Goal: Transaction & Acquisition: Purchase product/service

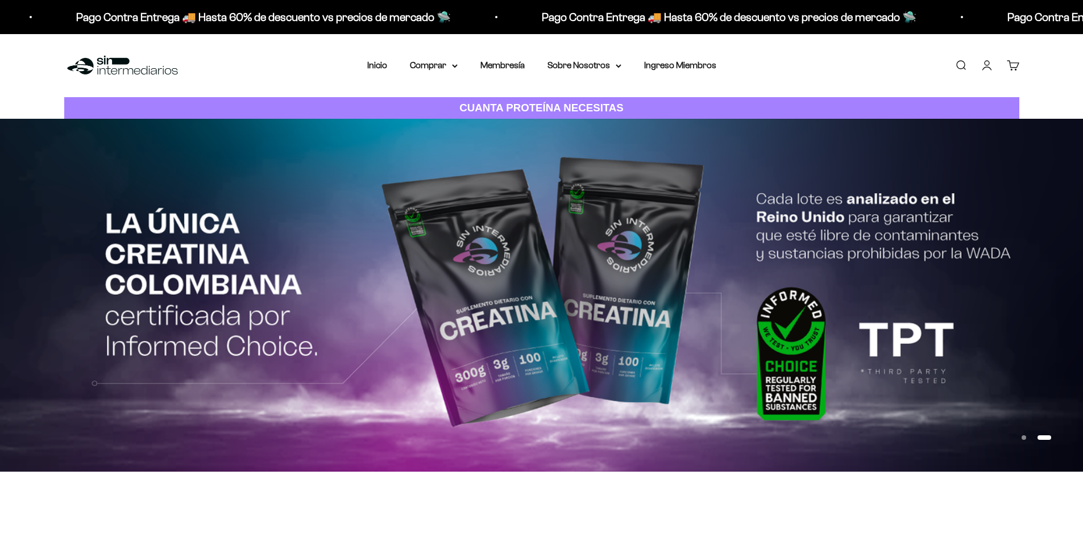
click at [366, 68] on div "Menú [GEOGRAPHIC_DATA] Inicio Comprar Proteínas Ver Todos Whey Iso Vegan Pancak…" at bounding box center [541, 65] width 1083 height 63
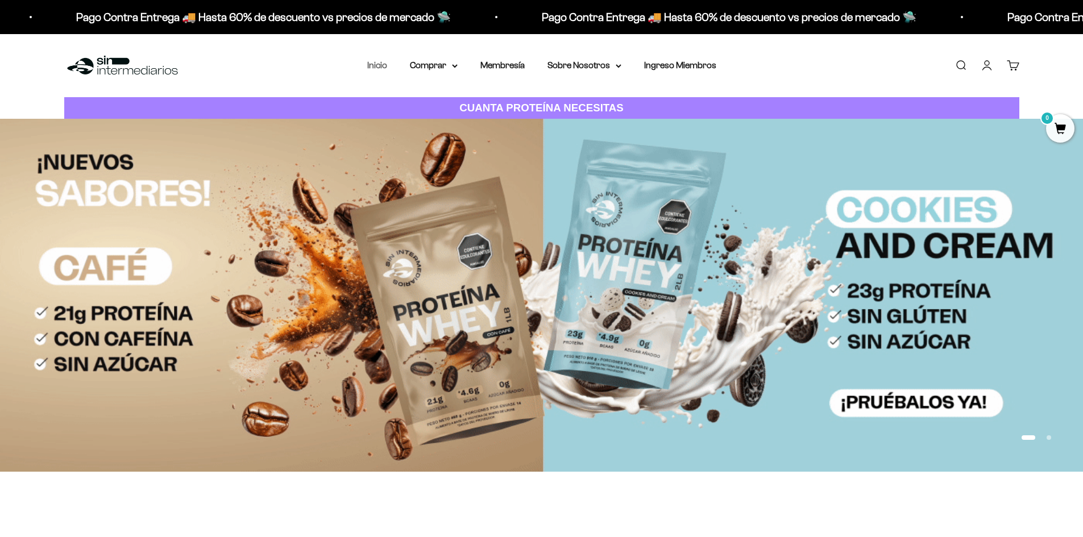
click at [373, 67] on link "Inicio" at bounding box center [377, 65] width 20 height 10
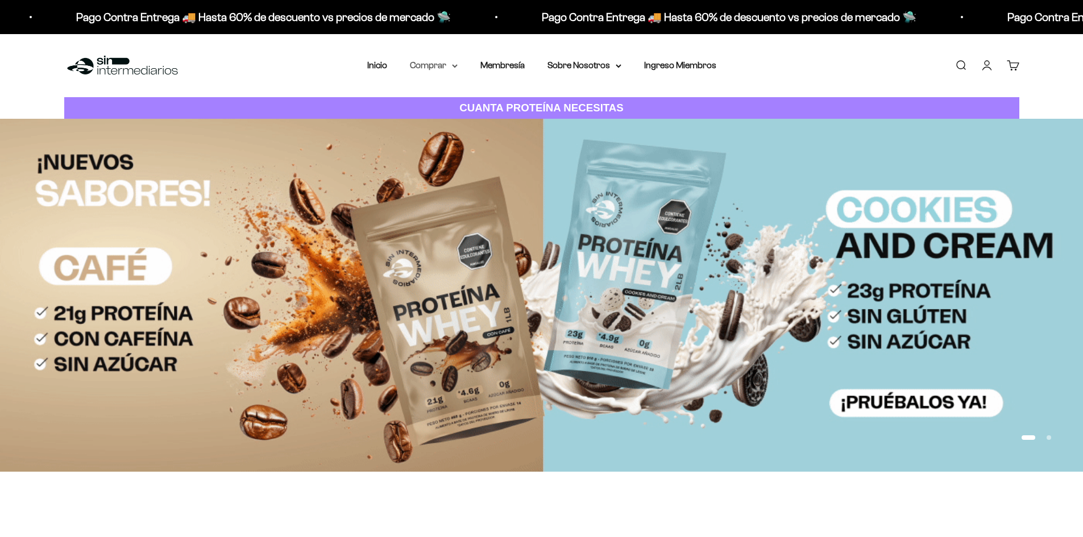
click at [441, 65] on summary "Comprar" at bounding box center [434, 65] width 48 height 15
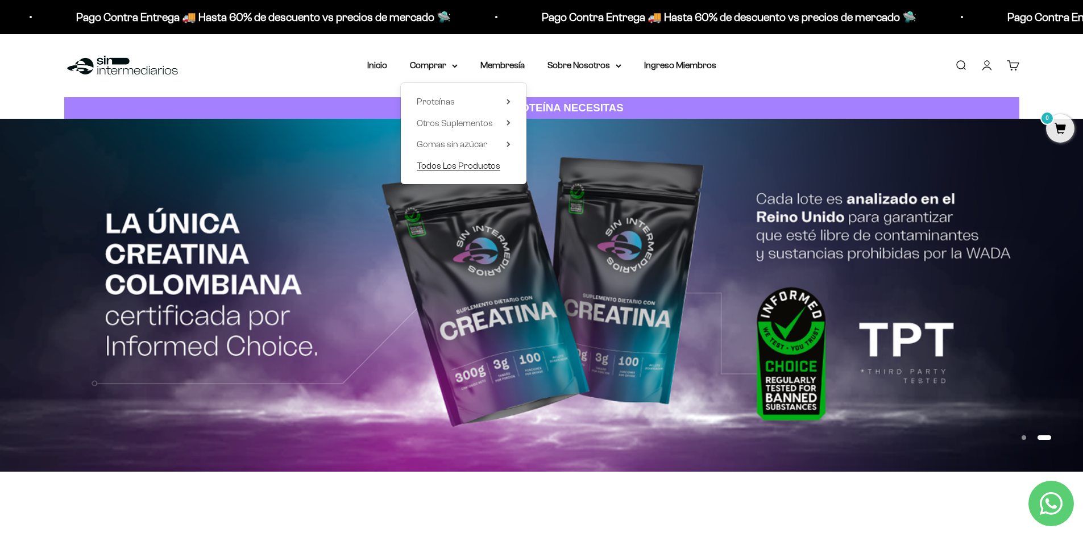
click at [469, 169] on span "Todos Los Productos" at bounding box center [459, 166] width 84 height 10
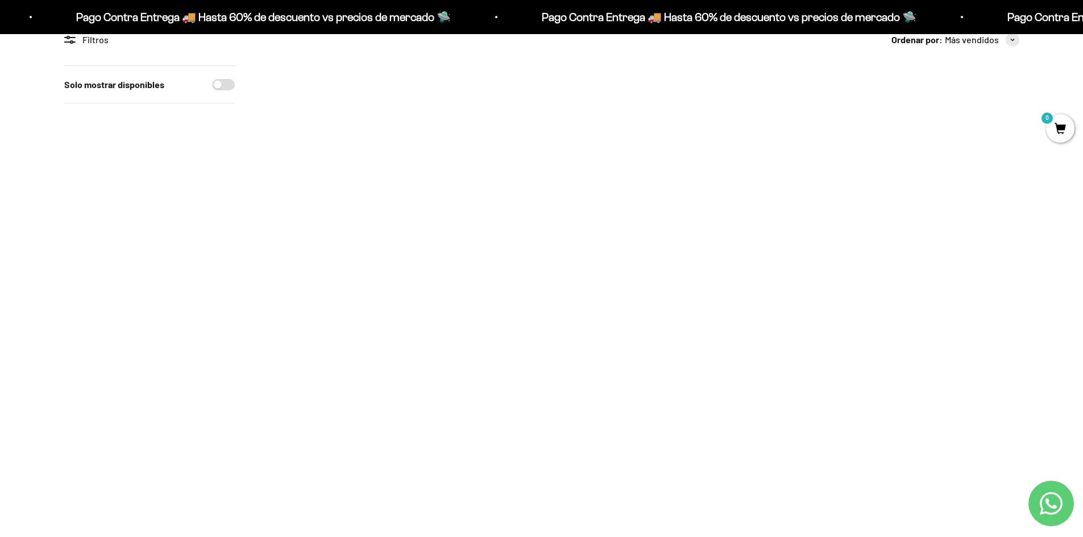
scroll to position [57, 0]
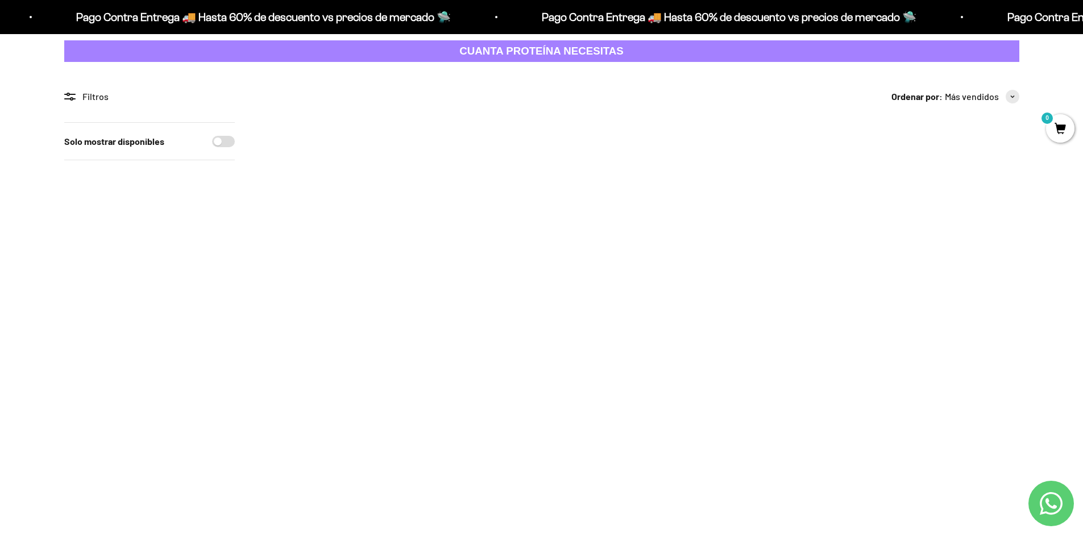
click at [1051, 504] on icon "Contact us on WhatsApp" at bounding box center [1051, 503] width 23 height 23
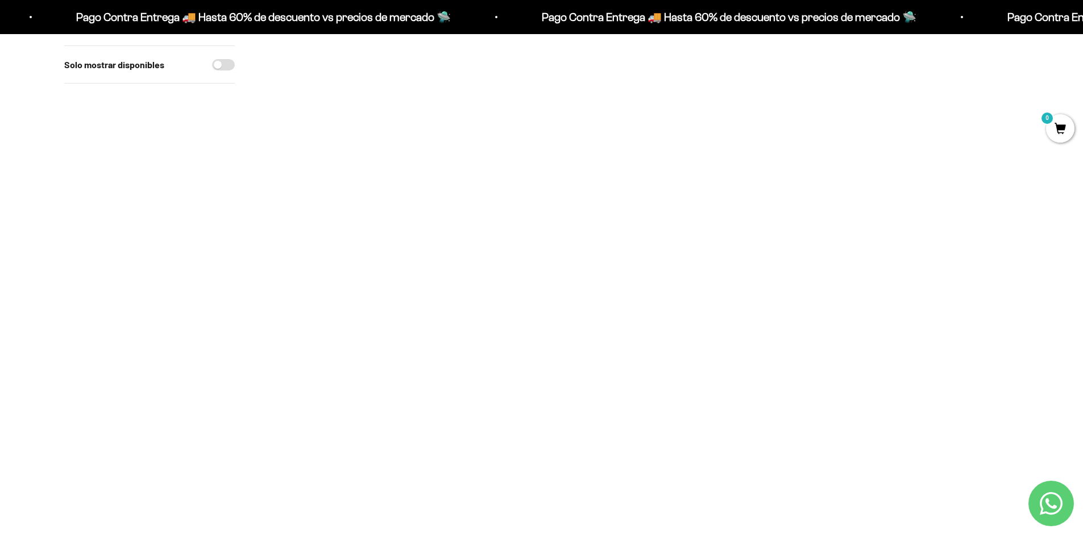
scroll to position [910, 0]
